Goal: Transaction & Acquisition: Obtain resource

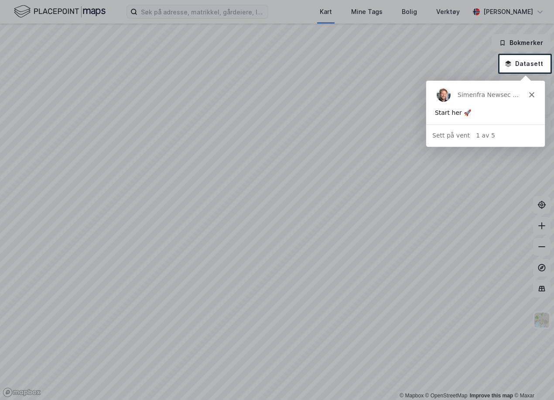
click at [535, 99] on div "Simen fra Newsec Maps" at bounding box center [485, 94] width 119 height 28
click at [532, 96] on icon "Lukk" at bounding box center [531, 94] width 5 height 5
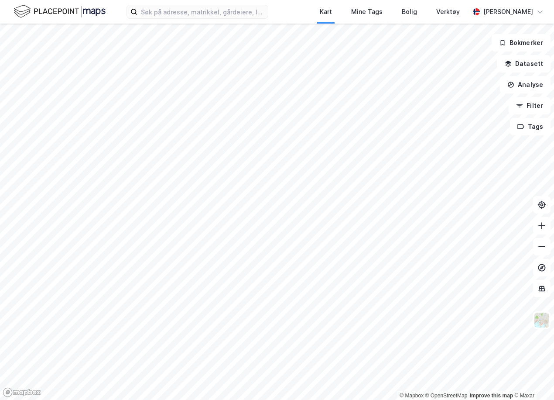
click at [168, 21] on div "Kart Mine Tags Bolig Verktøy [PERSON_NAME]" at bounding box center [277, 12] width 554 height 24
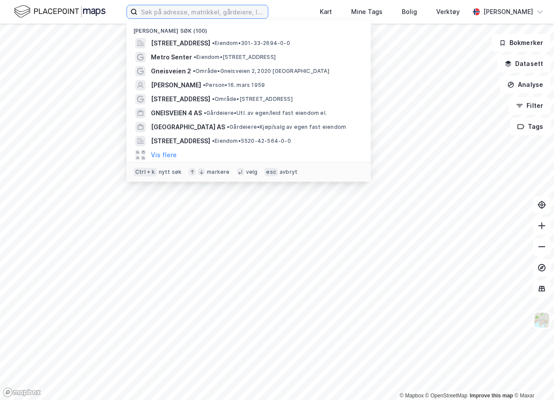
click at [168, 14] on input at bounding box center [202, 11] width 130 height 13
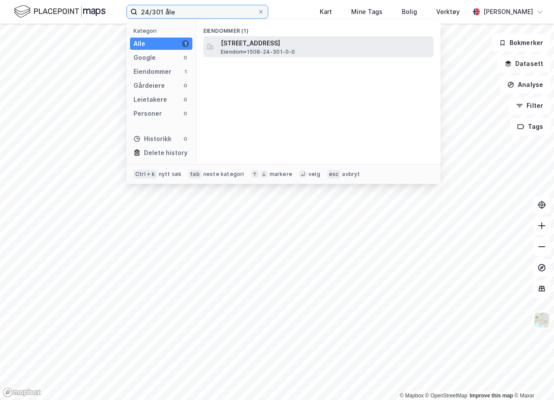
type input "24/301 åle"
click at [315, 40] on span "[STREET_ADDRESS]" at bounding box center [325, 43] width 209 height 10
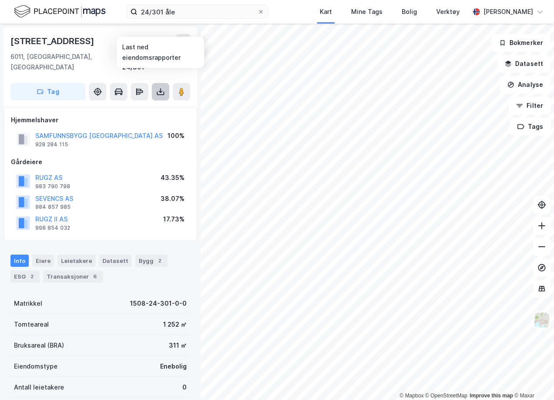
click at [157, 86] on button at bounding box center [160, 91] width 17 height 17
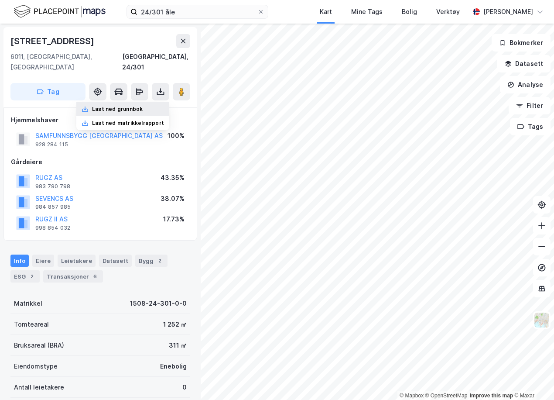
click at [152, 102] on div "Last ned grunnbok" at bounding box center [122, 109] width 93 height 14
